Goal: Task Accomplishment & Management: Complete application form

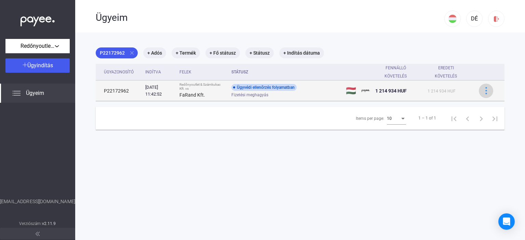
click at [483, 90] on img at bounding box center [486, 90] width 7 height 7
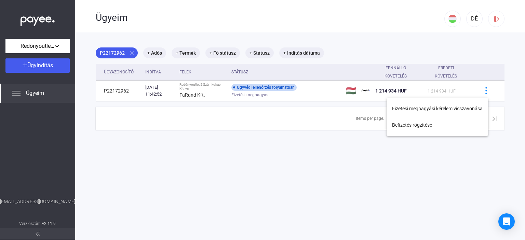
click at [246, 152] on div at bounding box center [262, 120] width 525 height 240
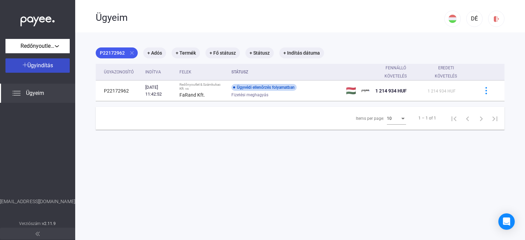
click at [38, 65] on span "Ügyindítás" at bounding box center [40, 65] width 26 height 6
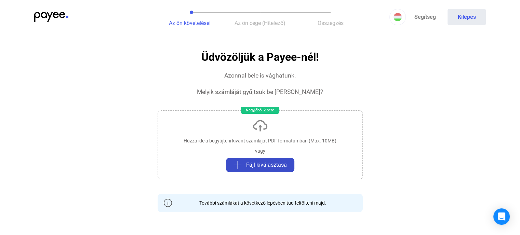
click at [263, 165] on span "Fájl kiválasztása" at bounding box center [266, 165] width 41 height 8
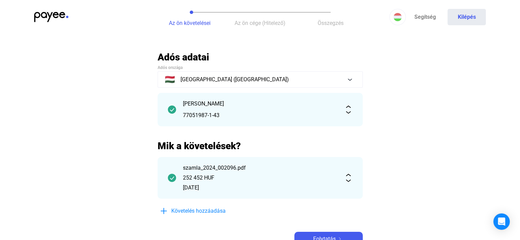
click at [206, 116] on div "77051987-1-43" at bounding box center [260, 115] width 154 height 8
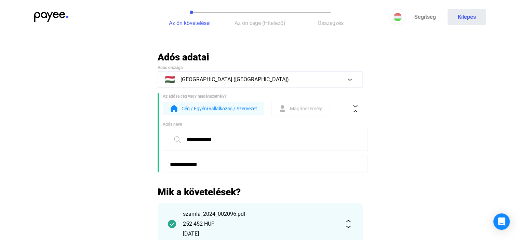
click at [298, 108] on span "Magánszemély" at bounding box center [306, 109] width 32 height 8
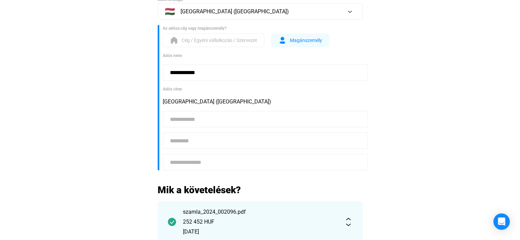
scroll to position [68, 0]
click at [197, 119] on input at bounding box center [265, 119] width 205 height 16
type input "****"
type input "********"
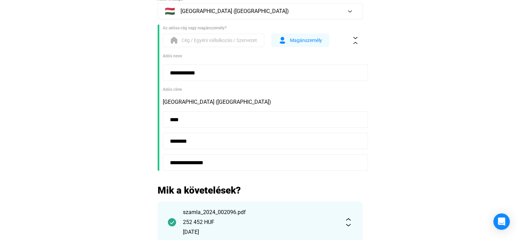
type input "**********"
click at [394, 161] on main "**********" at bounding box center [260, 145] width 520 height 325
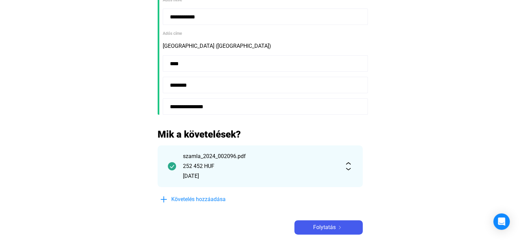
scroll to position [171, 0]
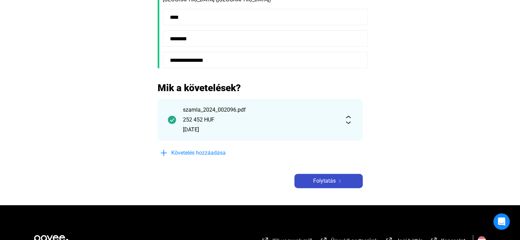
click at [334, 181] on span "Folytatás" at bounding box center [324, 181] width 23 height 8
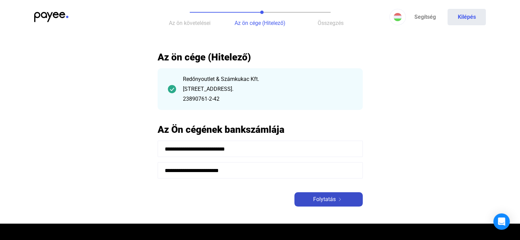
click at [329, 197] on span "Folytatás" at bounding box center [324, 200] width 23 height 8
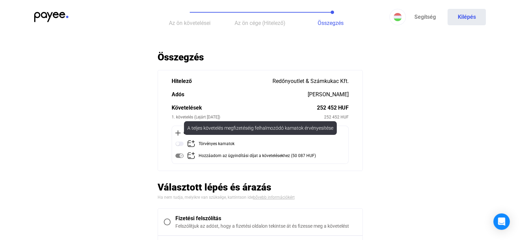
click at [180, 145] on img at bounding box center [179, 144] width 8 height 8
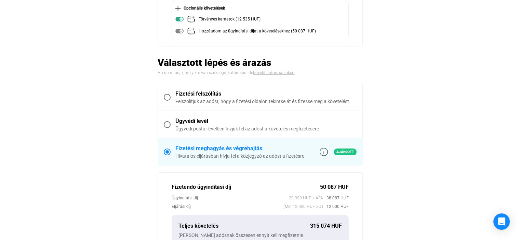
scroll to position [137, 0]
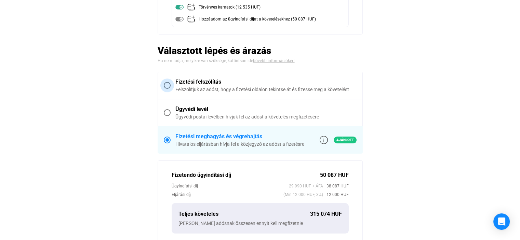
click at [164, 84] on span at bounding box center [167, 85] width 7 height 7
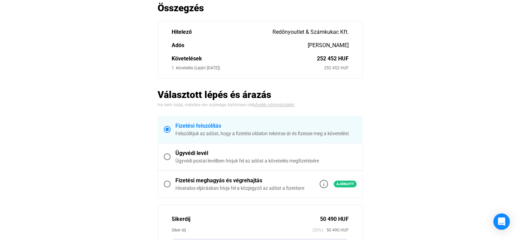
scroll to position [15, 0]
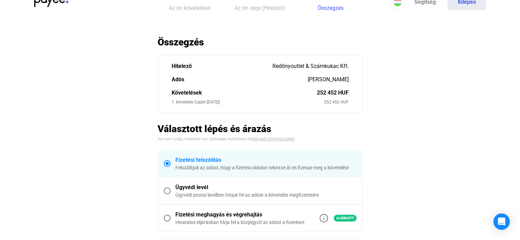
click at [171, 215] on span "Fizetési meghagyás és végrehajtás Hivatalos eljárásban hívja fel a közjegyző az…" at bounding box center [264, 218] width 186 height 15
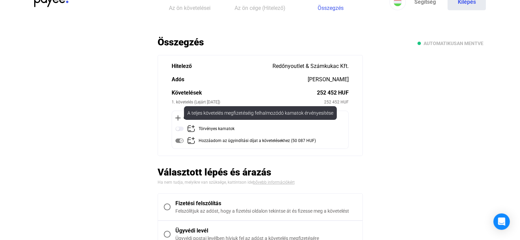
click at [178, 127] on img at bounding box center [179, 129] width 8 height 8
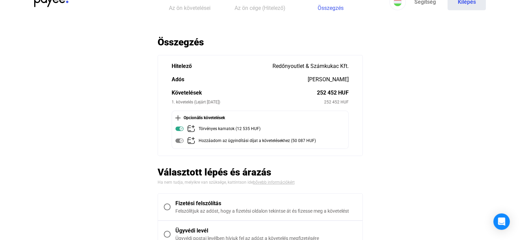
click at [168, 204] on span at bounding box center [167, 207] width 7 height 7
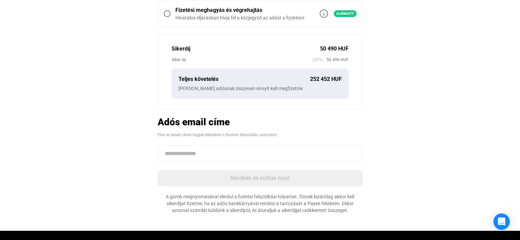
scroll to position [220, 0]
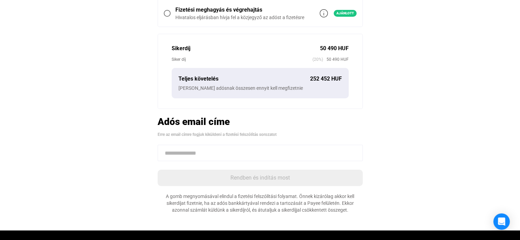
click at [175, 152] on input at bounding box center [260, 153] width 205 height 16
paste input "**********"
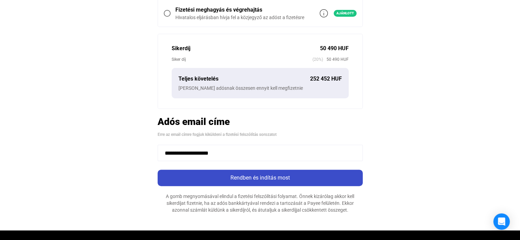
type input "**********"
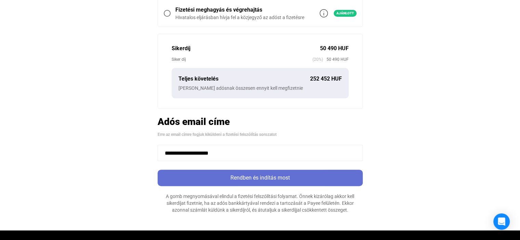
click at [257, 174] on div "Rendben és indítás most" at bounding box center [260, 178] width 201 height 8
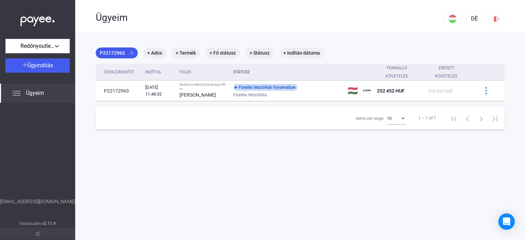
click at [30, 94] on span "Ügyeim" at bounding box center [35, 93] width 18 height 8
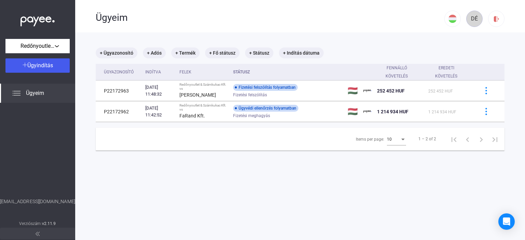
click at [470, 16] on div "DÉ" at bounding box center [475, 19] width 12 height 8
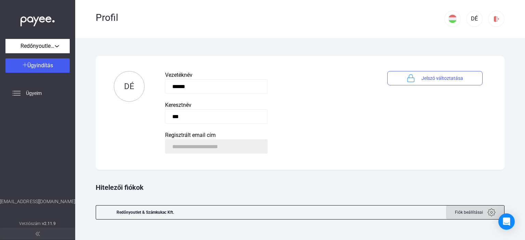
click at [492, 212] on img at bounding box center [491, 212] width 8 height 8
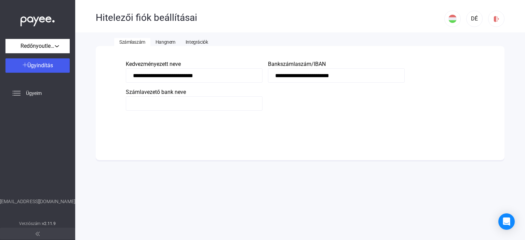
click at [169, 43] on span "Hangnem" at bounding box center [166, 41] width 20 height 5
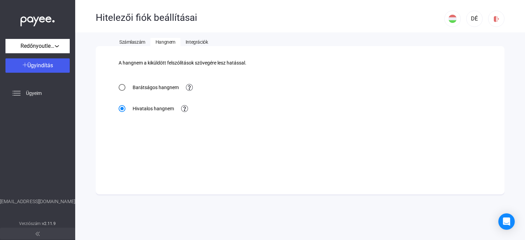
click at [201, 42] on span "Integrációk" at bounding box center [197, 41] width 22 height 5
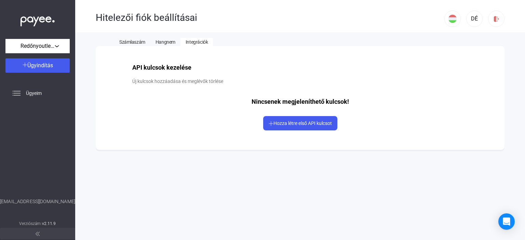
click at [124, 40] on span "Számlaszám" at bounding box center [132, 41] width 26 height 5
